Goal: Task Accomplishment & Management: Complete application form

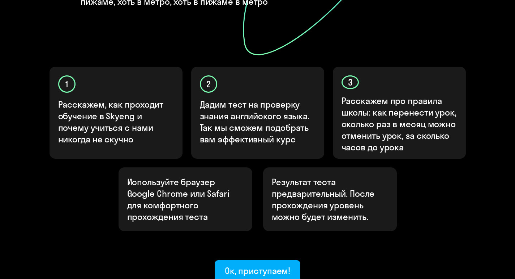
scroll to position [235, 0]
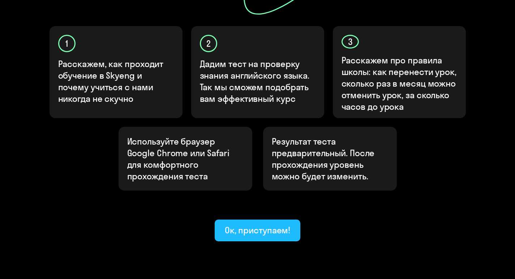
click at [240, 224] on div "Ок, приступаем!" at bounding box center [258, 230] width 66 height 12
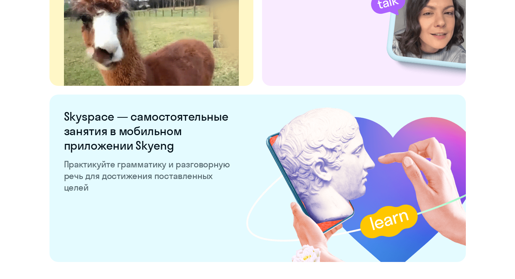
scroll to position [1398, 0]
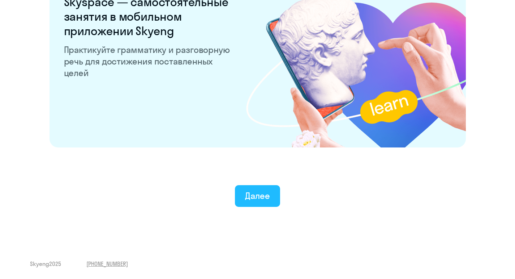
click at [258, 197] on div "Далее" at bounding box center [257, 196] width 25 height 12
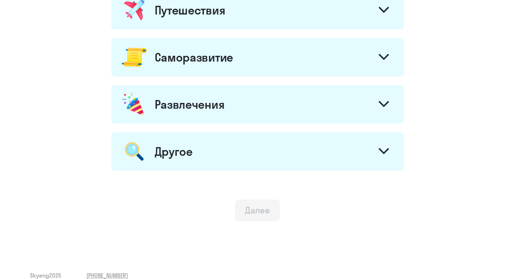
scroll to position [412, 0]
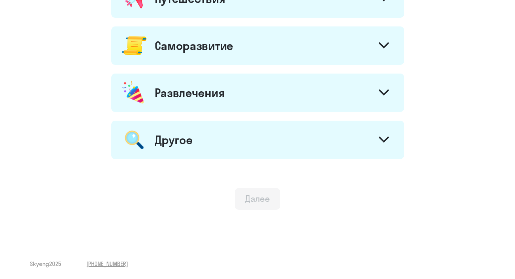
click at [219, 155] on div "Другое" at bounding box center [257, 139] width 293 height 38
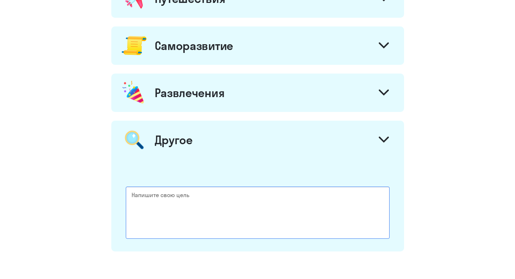
click at [214, 211] on textarea at bounding box center [258, 212] width 264 height 52
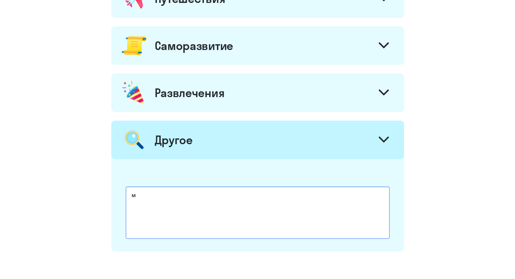
scroll to position [504, 0]
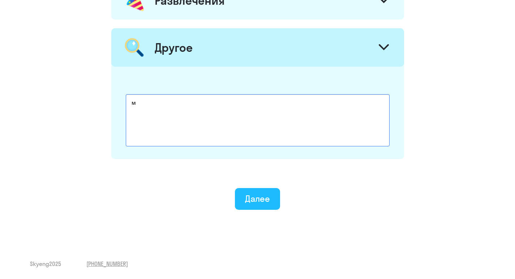
type textarea "м"
click at [256, 204] on button "Далее" at bounding box center [257, 199] width 45 height 22
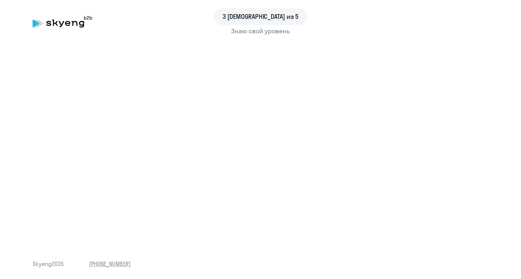
click at [239, 33] on div "Знаю свой уровень" at bounding box center [261, 30] width 456 height 9
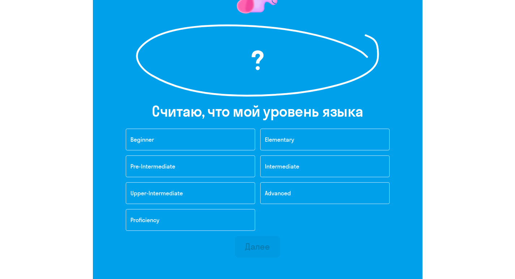
scroll to position [90, 0]
click at [293, 164] on span "Intermediate" at bounding box center [282, 165] width 34 height 7
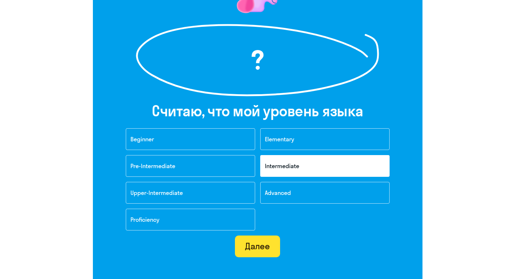
click at [248, 252] on button "Далее" at bounding box center [257, 246] width 45 height 22
click at [256, 247] on div "Далее" at bounding box center [257, 246] width 25 height 12
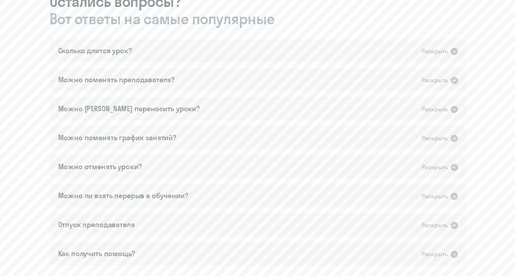
scroll to position [478, 0]
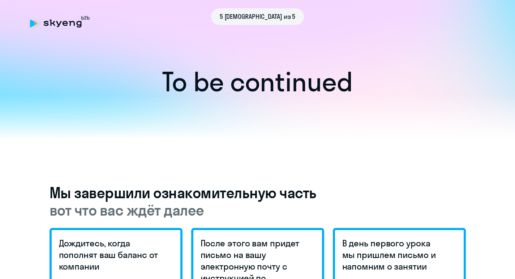
click at [237, 94] on h1 "To be continued" at bounding box center [257, 81] width 486 height 25
click at [162, 198] on h3 "Мы завершили ознакомительную часть вот что вас ждёт далее" at bounding box center [258, 201] width 417 height 35
click at [147, 211] on span "вот что вас ждёт далее" at bounding box center [258, 209] width 417 height 17
click at [72, 18] on div "5 [DEMOGRAPHIC_DATA] из 5" at bounding box center [258, 16] width 456 height 17
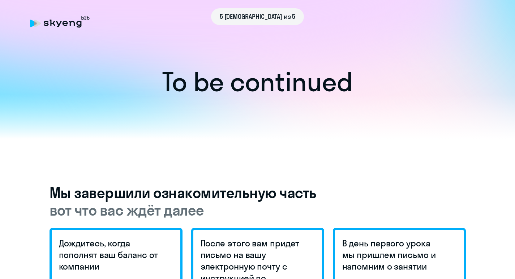
click at [252, 16] on span "5 [DEMOGRAPHIC_DATA] из 5" at bounding box center [258, 16] width 76 height 9
click at [252, 105] on div at bounding box center [257, 116] width 515 height 44
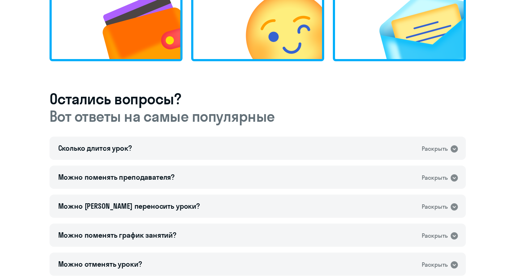
scroll to position [478, 0]
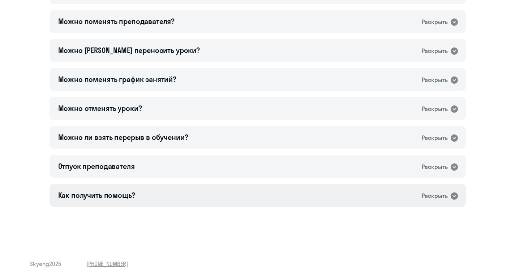
click at [454, 195] on icon at bounding box center [454, 195] width 7 height 7
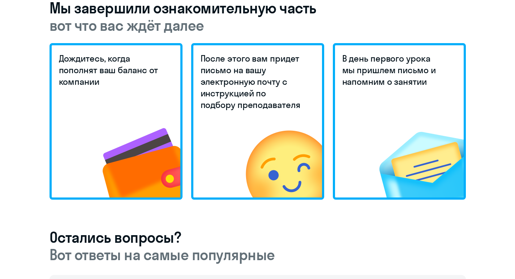
scroll to position [0, 0]
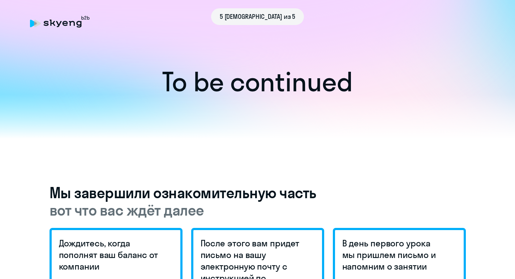
click at [217, 194] on h3 "Мы завершили ознакомительную часть вот что вас ждёт далее" at bounding box center [258, 201] width 417 height 35
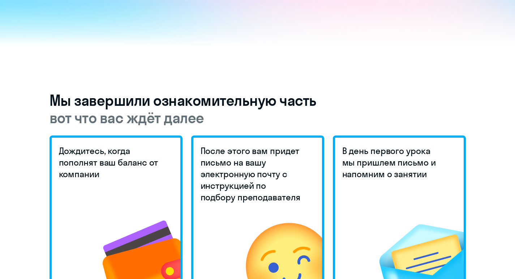
click at [69, 222] on div "Дождитесь, когда пополнят ваш баланс от компании" at bounding box center [116, 213] width 133 height 156
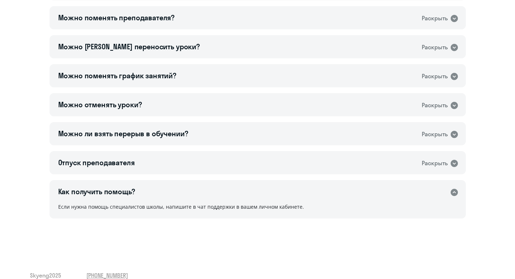
scroll to position [493, 0]
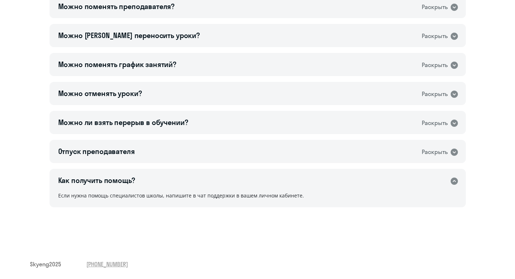
click at [51, 265] on span "Skyeng 2025" at bounding box center [45, 264] width 31 height 8
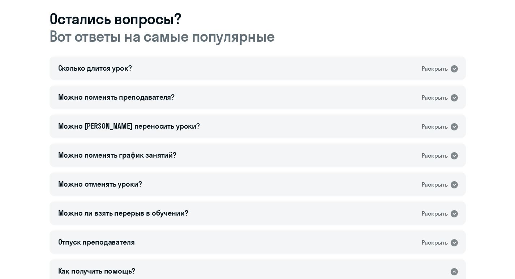
scroll to position [454, 0]
